Goal: Entertainment & Leisure: Consume media (video, audio)

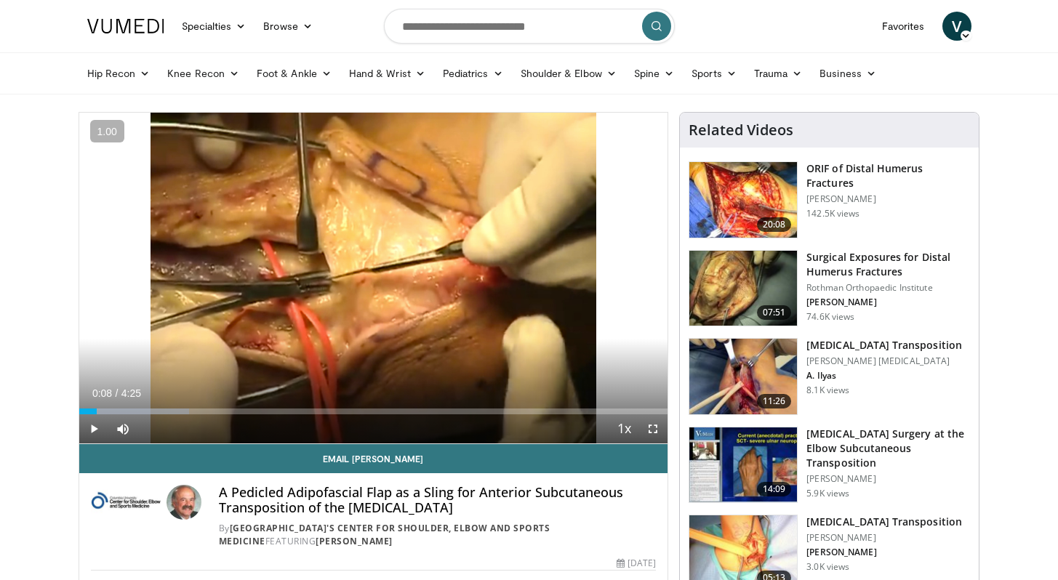
click at [432, 160] on div "10 seconds Tap to unmute" at bounding box center [373, 278] width 589 height 331
click at [654, 430] on span "Video Player" at bounding box center [652, 428] width 29 height 29
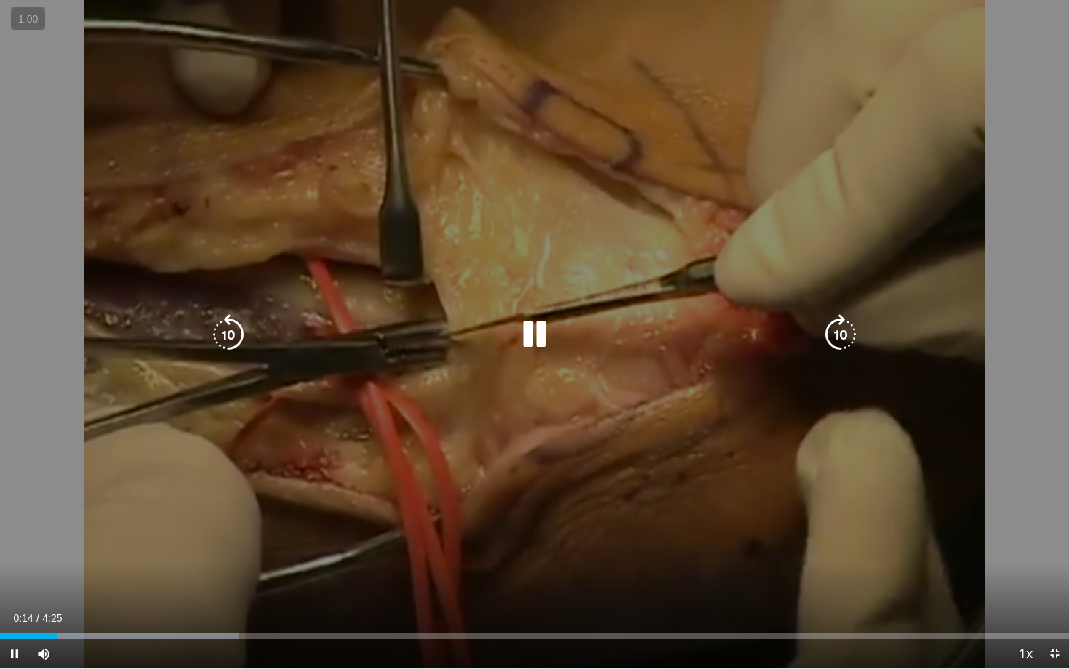
click at [516, 345] on icon "Video Player" at bounding box center [534, 334] width 41 height 41
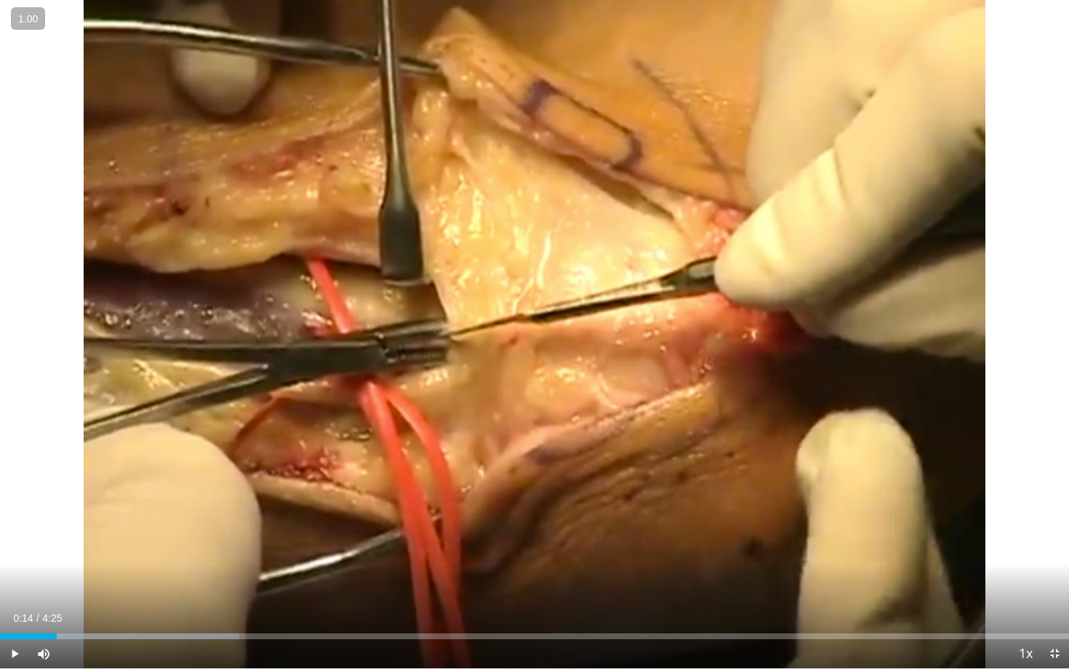
click at [516, 345] on div "10 seconds Tap to unmute" at bounding box center [534, 334] width 1069 height 668
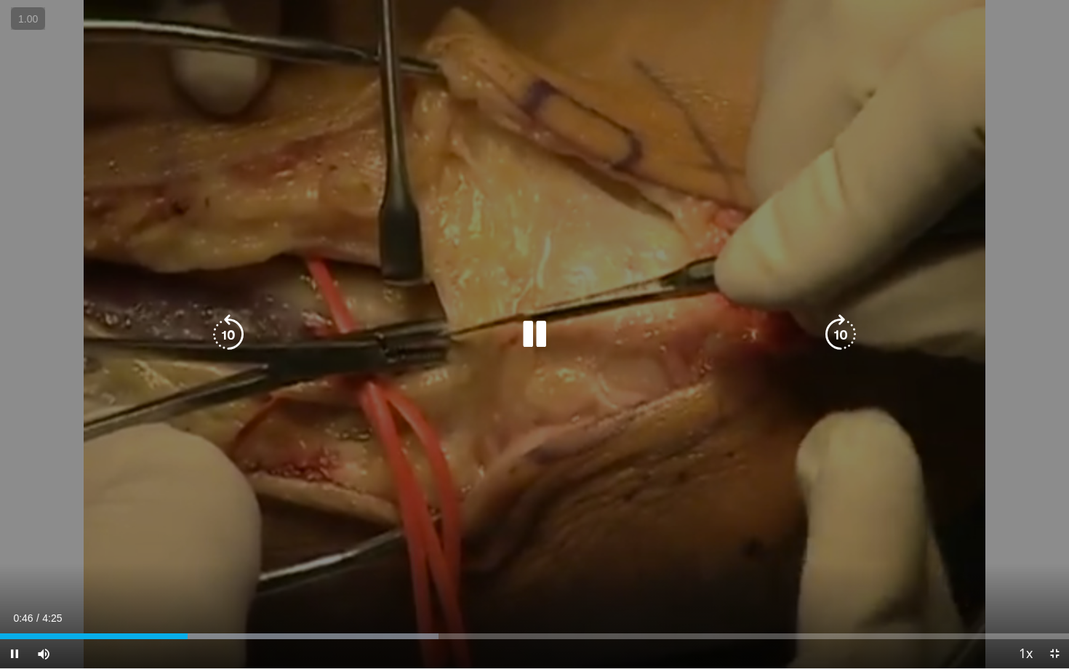
click at [527, 324] on icon "Video Player" at bounding box center [534, 334] width 41 height 41
click at [522, 343] on icon "Video Player" at bounding box center [534, 334] width 41 height 41
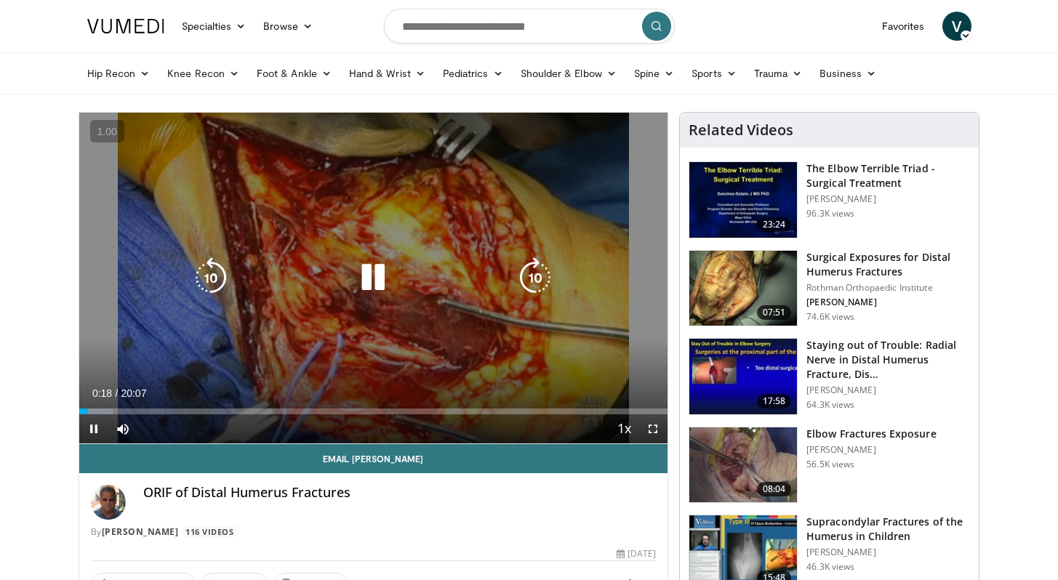
click at [342, 176] on div "10 seconds Tap to unmute" at bounding box center [373, 278] width 589 height 331
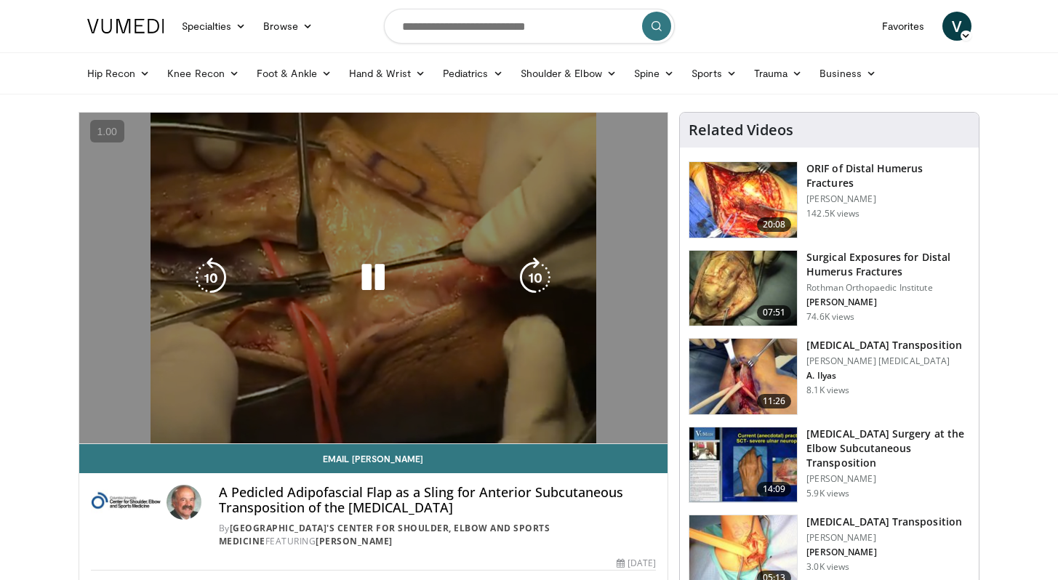
click at [585, 204] on div "10 seconds Tap to unmute" at bounding box center [373, 278] width 589 height 331
